Goal: Information Seeking & Learning: Learn about a topic

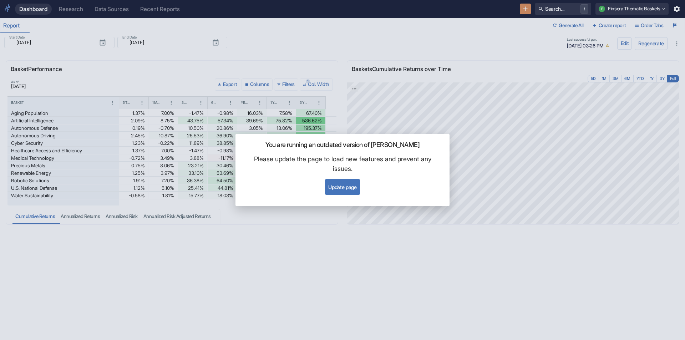
click at [346, 187] on button "Update page" at bounding box center [342, 187] width 35 height 16
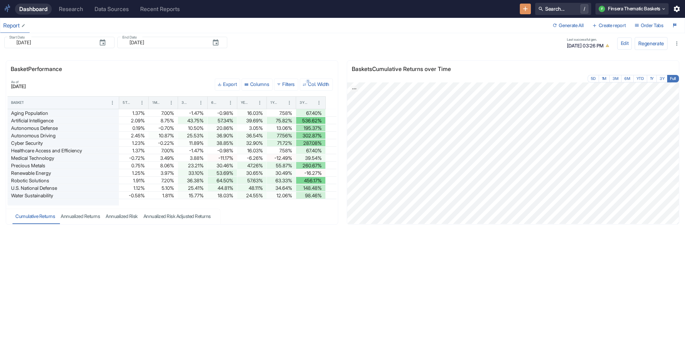
click at [10, 26] on div "Report" at bounding box center [14, 25] width 23 height 7
click at [73, 11] on div "Research" at bounding box center [71, 9] width 24 height 7
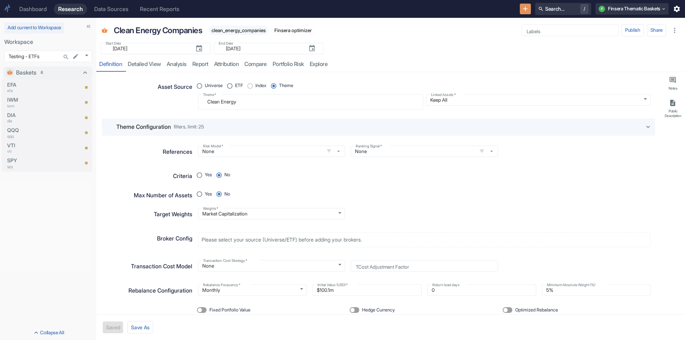
click at [30, 10] on div "Dashboard" at bounding box center [32, 9] width 27 height 7
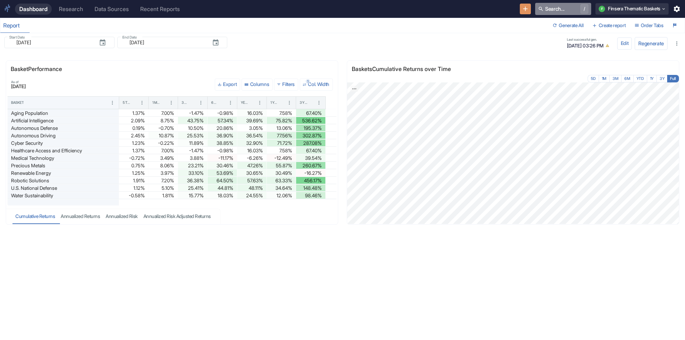
click at [556, 7] on button "Search... /" at bounding box center [563, 9] width 56 height 12
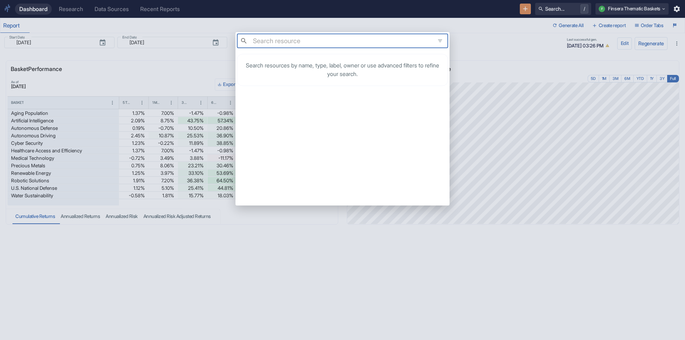
click at [511, 55] on div "​ ​ Search resources by name, type, label, owner or use advanced filters to ref…" at bounding box center [342, 170] width 685 height 340
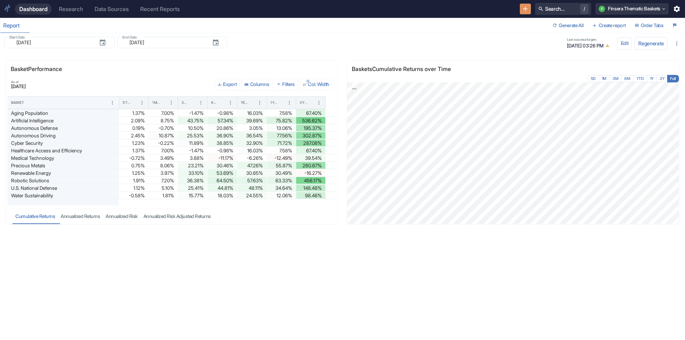
click at [76, 10] on div "Research" at bounding box center [71, 9] width 24 height 7
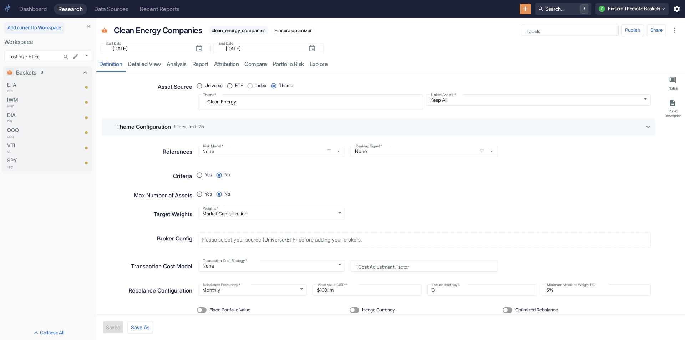
click at [545, 29] on input "Labels" at bounding box center [570, 30] width 92 height 6
type textarea "x"
type input "f"
type input "FILTER_TECHNOLOGY"
type textarea "x"
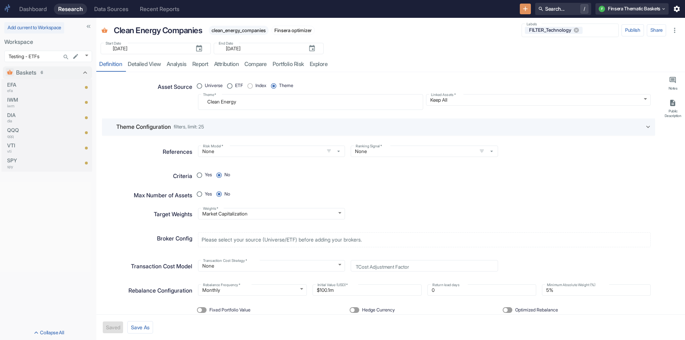
type textarea "x"
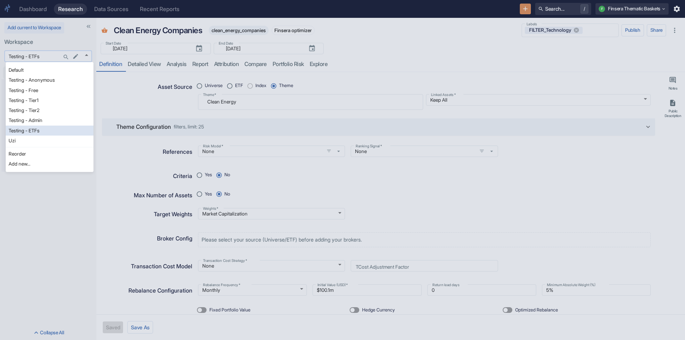
click at [91, 55] on body "Dashboard Research Data Sources Recent Reports Search... / F Finsera Thematic B…" at bounding box center [342, 170] width 685 height 340
click at [47, 79] on li "Testing - Anonymous" at bounding box center [50, 80] width 88 height 10
type input "1126"
type textarea "x"
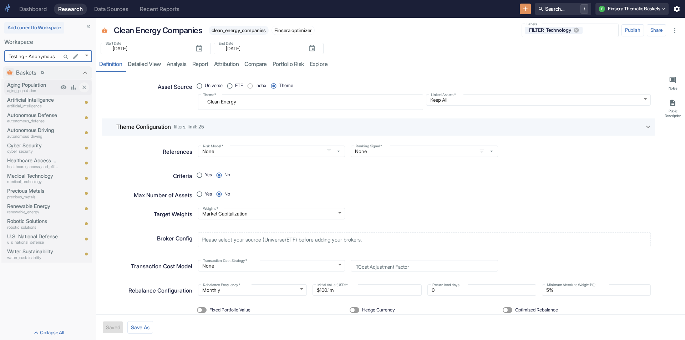
click at [24, 86] on p "Aging Population" at bounding box center [32, 85] width 51 height 8
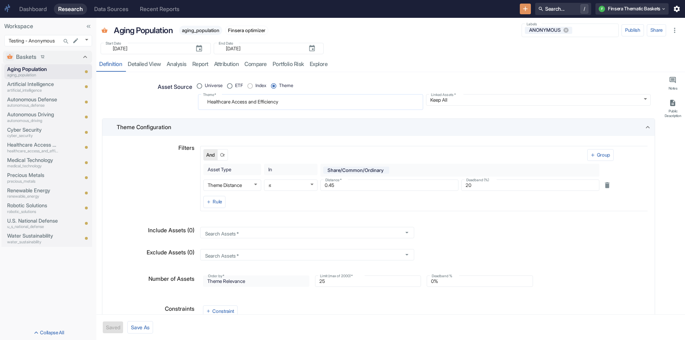
type textarea "x"
click at [37, 88] on p "artificial_intelligence" at bounding box center [32, 90] width 51 height 6
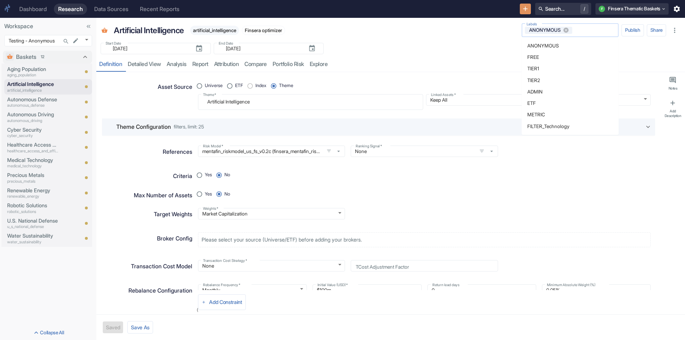
click at [576, 31] on input "Labels" at bounding box center [594, 30] width 42 height 6
click at [576, 122] on li "FILTER_Technology" at bounding box center [569, 126] width 97 height 11
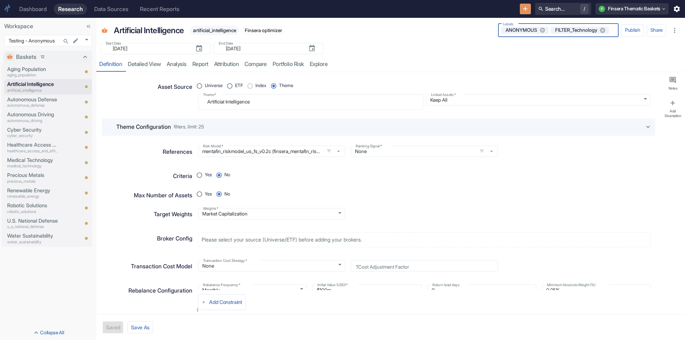
type textarea "x"
click at [26, 102] on p "Autonomous Defense" at bounding box center [32, 100] width 51 height 8
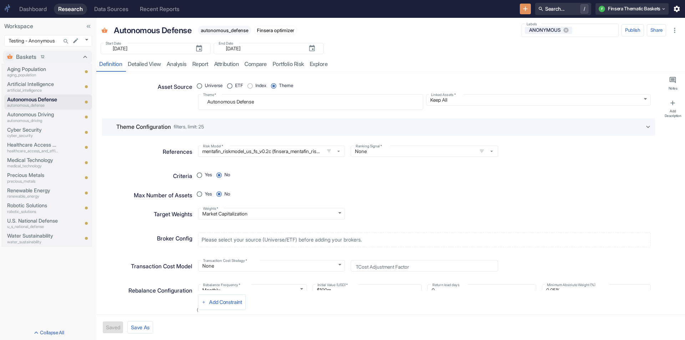
type textarea "x"
click at [19, 70] on p "Aging Population" at bounding box center [32, 69] width 51 height 8
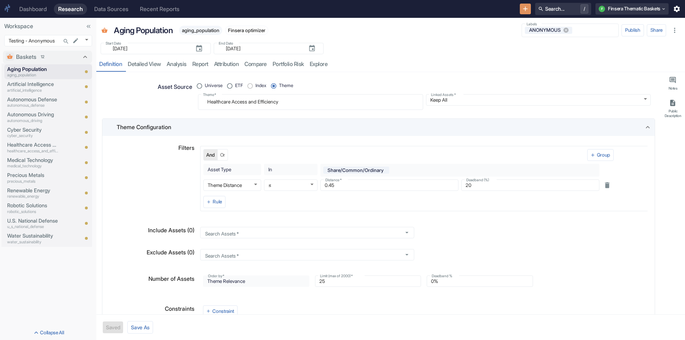
type textarea "x"
